Goal: Check status: Check status

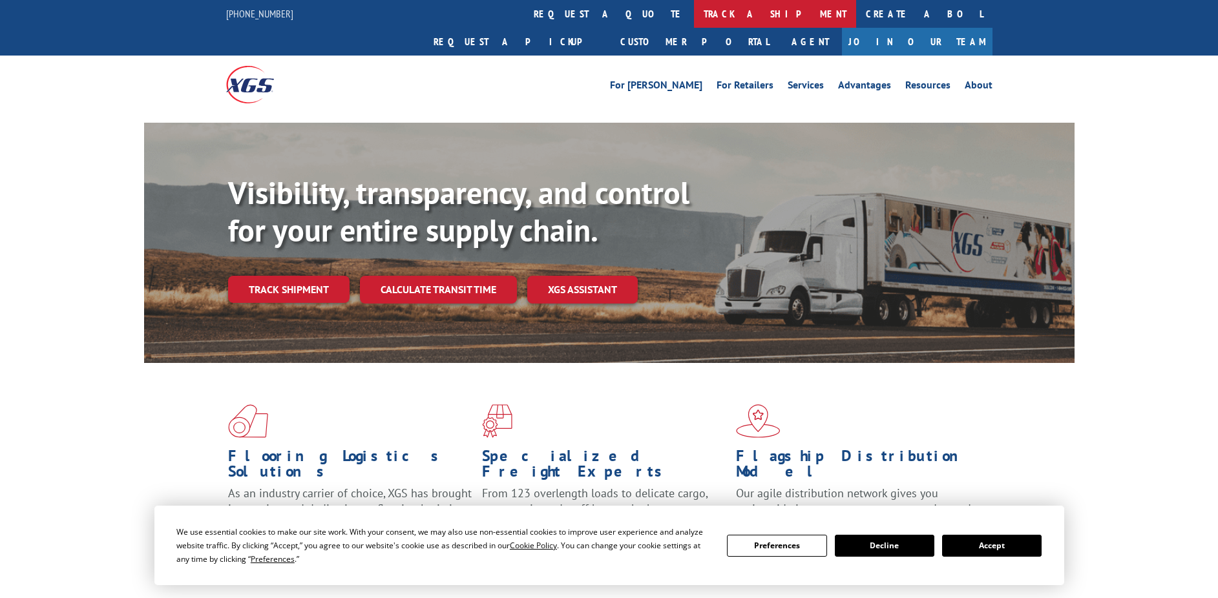
click at [694, 11] on link "track a shipment" at bounding box center [775, 14] width 162 height 28
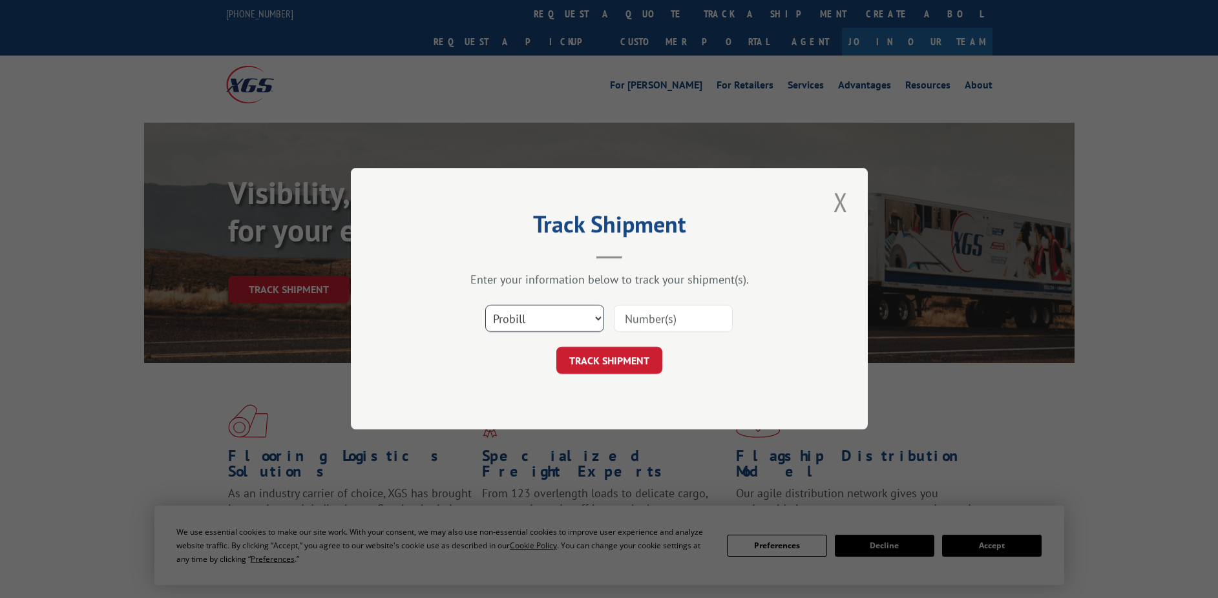
click at [542, 321] on select "Select category... Probill BOL PO" at bounding box center [544, 319] width 119 height 27
select select "bol"
click at [485, 306] on select "Select category... Probill BOL PO" at bounding box center [544, 319] width 119 height 27
click at [648, 313] on input at bounding box center [673, 319] width 119 height 27
paste input "421749"
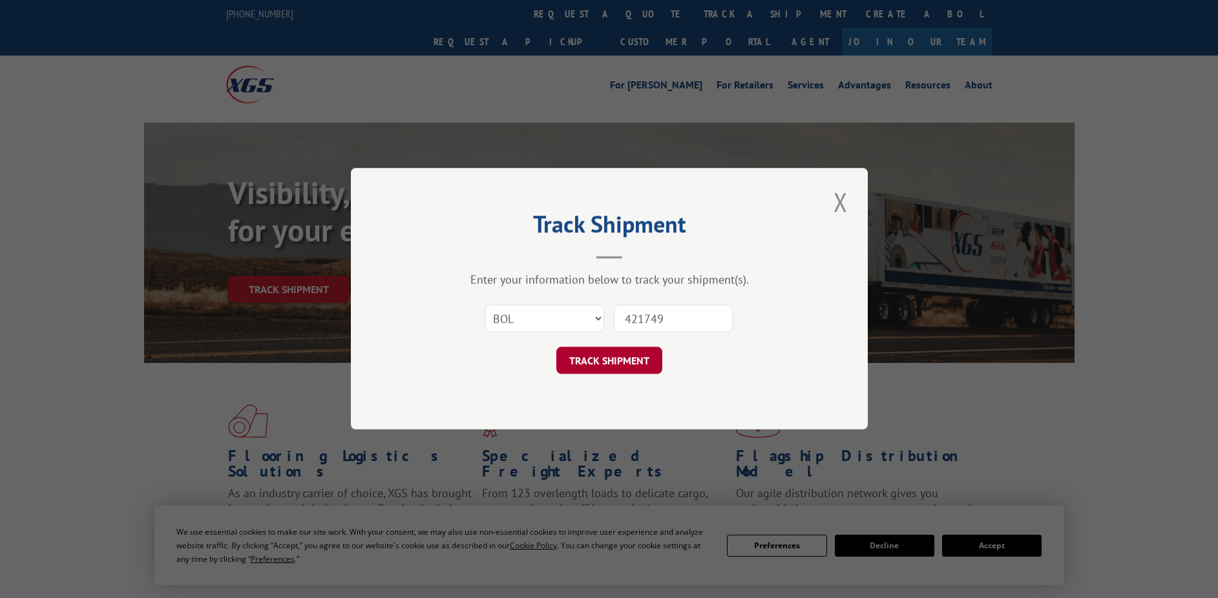
type input "421749"
click at [586, 359] on button "TRACK SHIPMENT" at bounding box center [609, 361] width 106 height 27
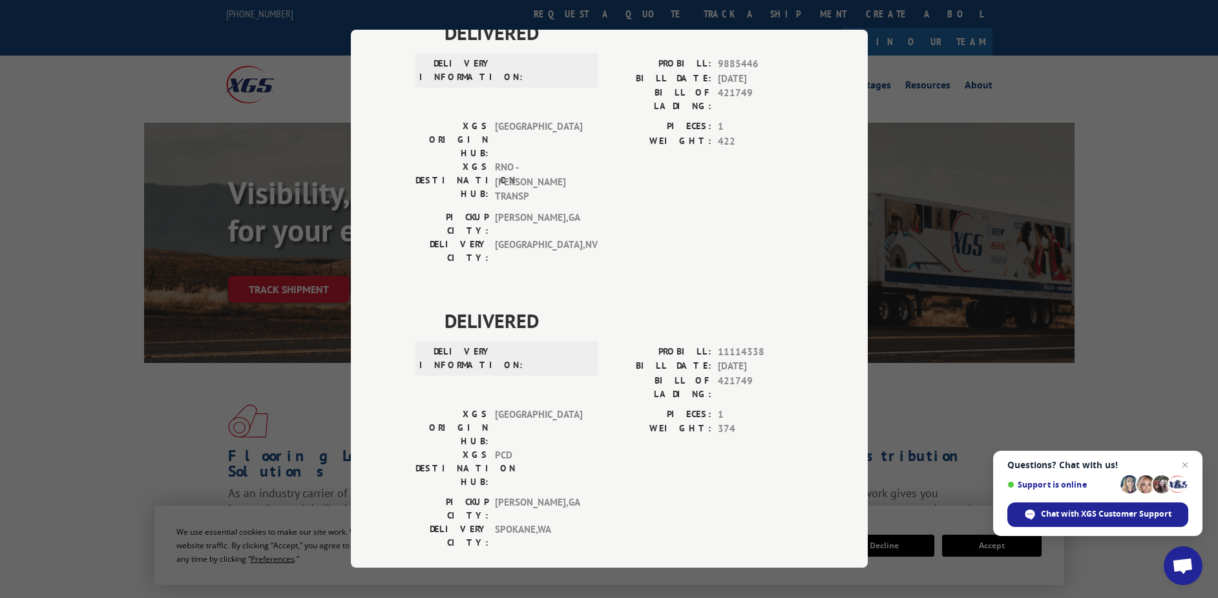
scroll to position [517, 0]
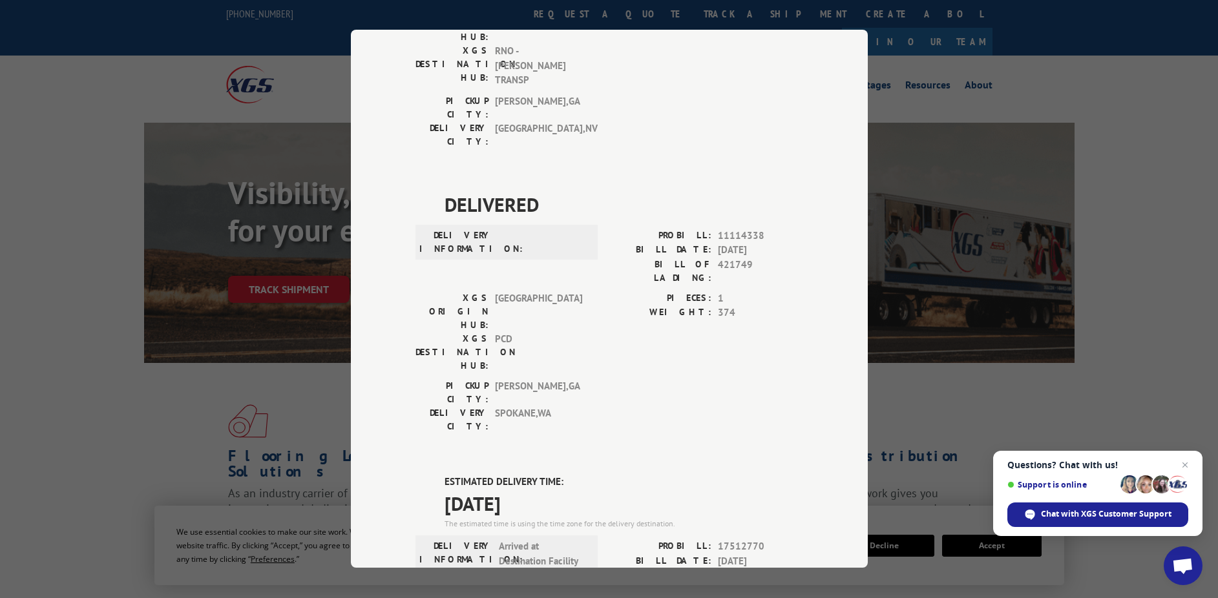
drag, startPoint x: 560, startPoint y: 273, endPoint x: 456, endPoint y: 260, distance: 104.9
copy div "ESTIMATED DELIVERY TIME: [DATE]"
